Goal: Use online tool/utility: Utilize a website feature to perform a specific function

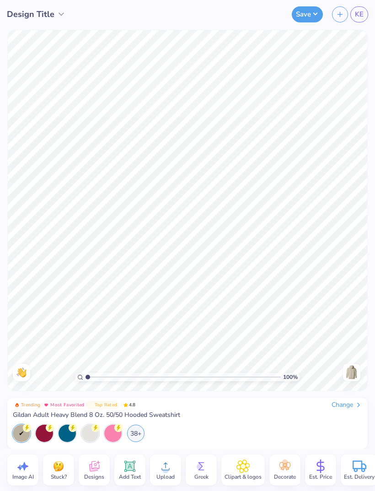
click at [357, 471] on circle at bounding box center [355, 470] width 3 height 3
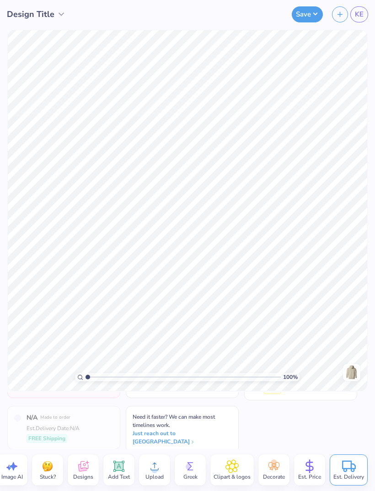
scroll to position [0, 12]
click at [313, 468] on icon at bounding box center [310, 466] width 14 height 14
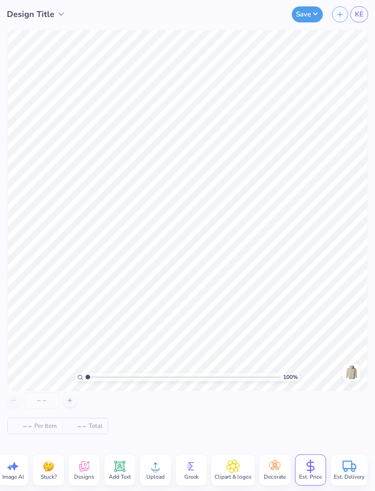
scroll to position [0, 11]
click at [124, 468] on icon at bounding box center [119, 466] width 11 height 11
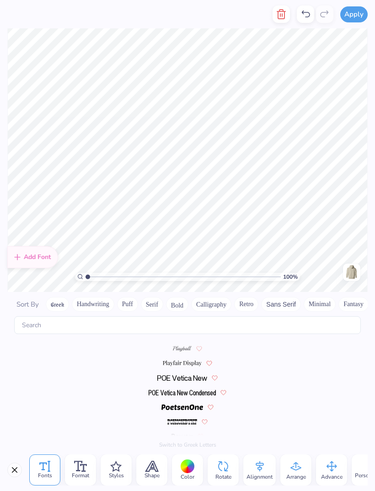
scroll to position [3439, 0]
click at [195, 390] on img at bounding box center [182, 392] width 67 height 5
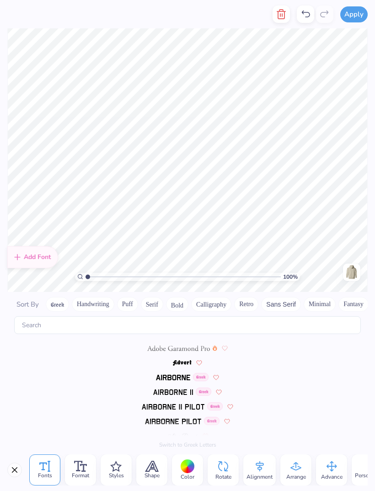
scroll to position [101, 0]
click at [180, 375] on img at bounding box center [173, 377] width 34 height 5
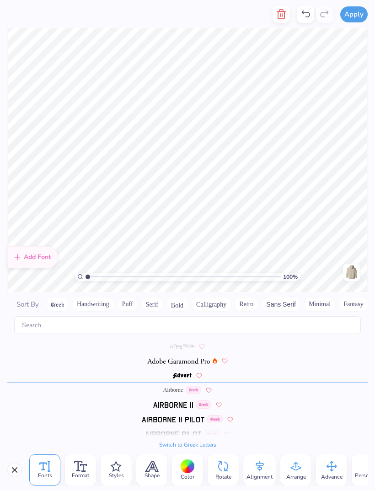
scroll to position [86, 0]
click at [183, 404] on img at bounding box center [173, 406] width 40 height 5
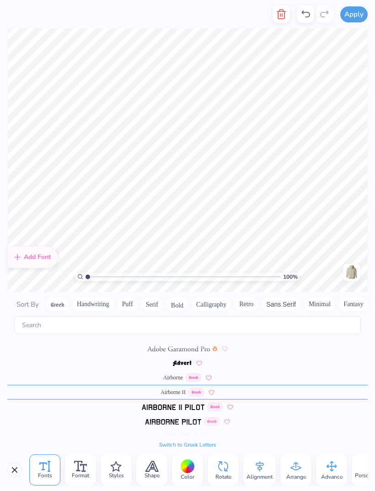
scroll to position [0, 4]
type textarea "PENN STATE PRIME"
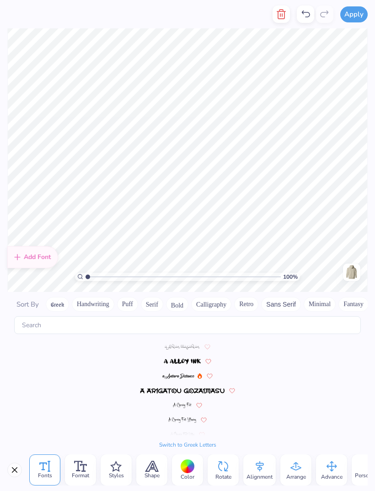
scroll to position [154, 0]
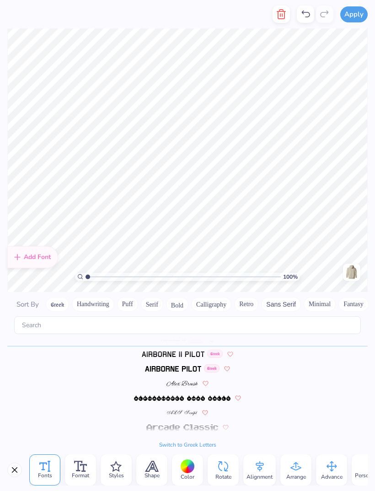
click at [193, 469] on div at bounding box center [188, 466] width 14 height 14
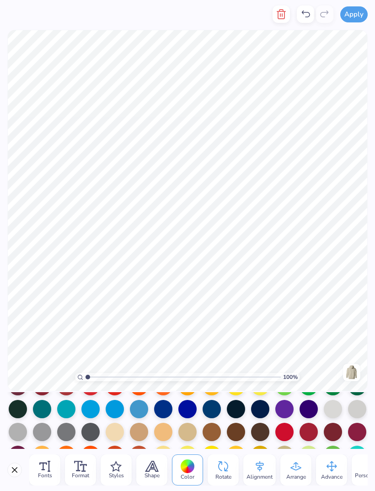
scroll to position [64, 0]
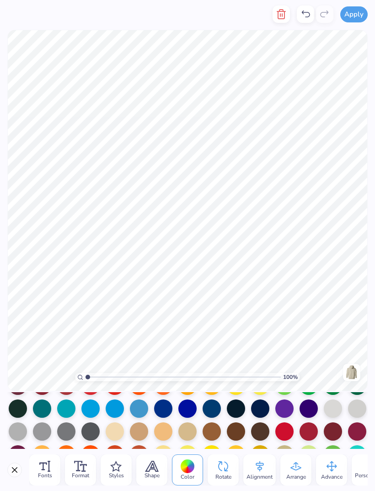
click at [265, 410] on div at bounding box center [260, 408] width 18 height 18
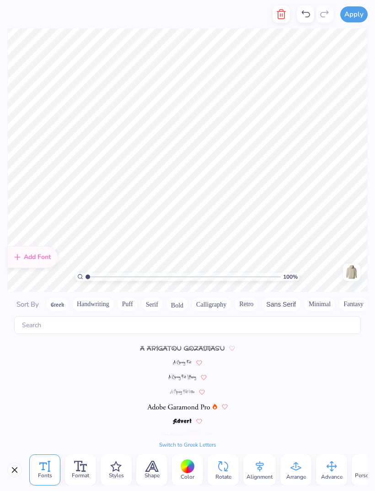
scroll to position [42, 0]
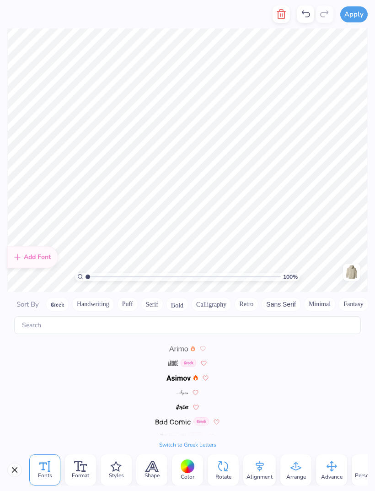
click at [187, 375] on img at bounding box center [179, 377] width 24 height 5
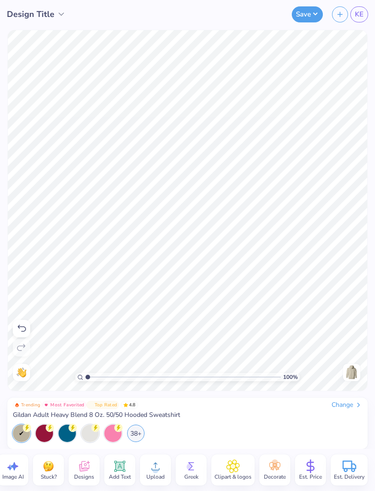
scroll to position [0, 11]
click at [58, 469] on div "Stuck?" at bounding box center [48, 469] width 31 height 31
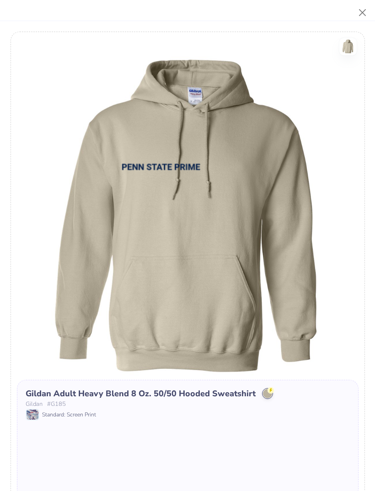
scroll to position [0, 0]
click at [363, 13] on button "Close" at bounding box center [362, 12] width 17 height 17
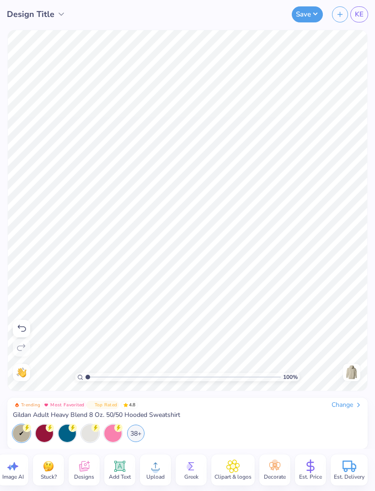
click at [87, 473] on span "Designs" at bounding box center [84, 476] width 20 height 7
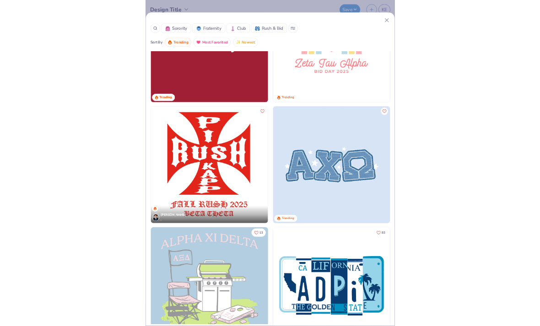
scroll to position [3017, 0]
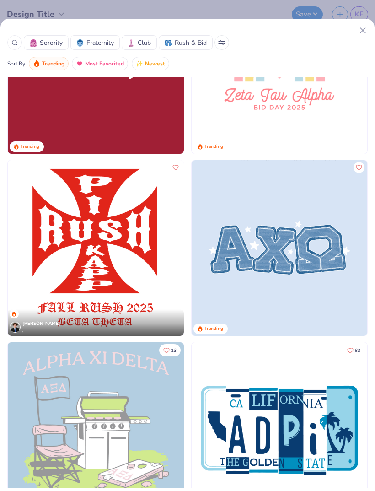
click at [359, 32] on icon at bounding box center [363, 31] width 10 height 10
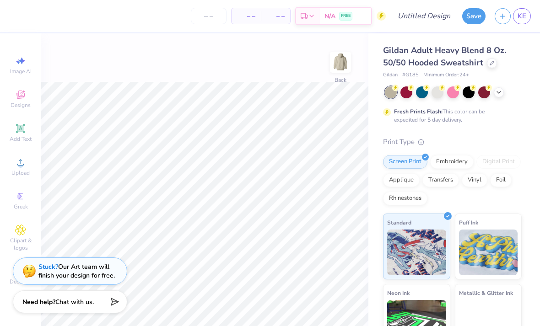
scroll to position [0, 0]
